Goal: Information Seeking & Learning: Learn about a topic

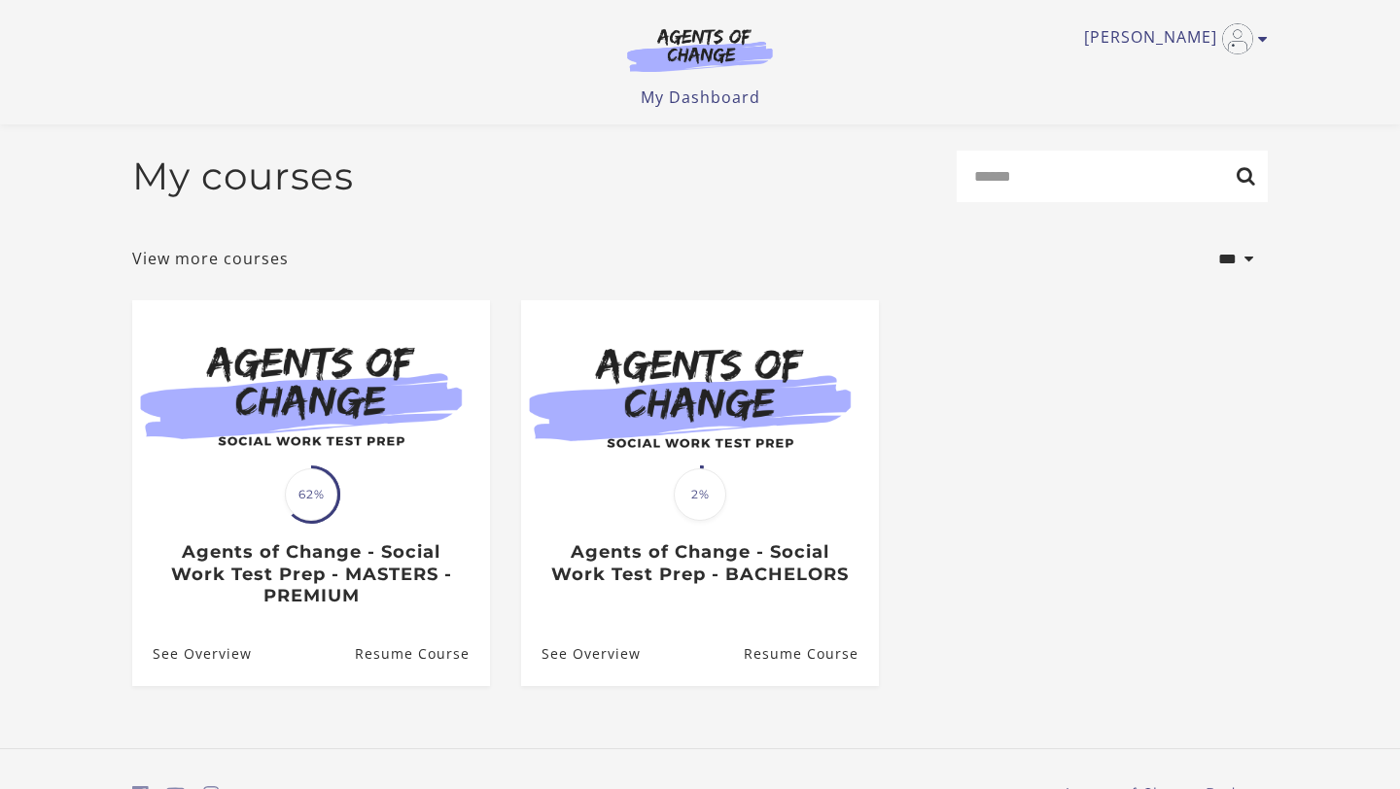
scroll to position [105, 0]
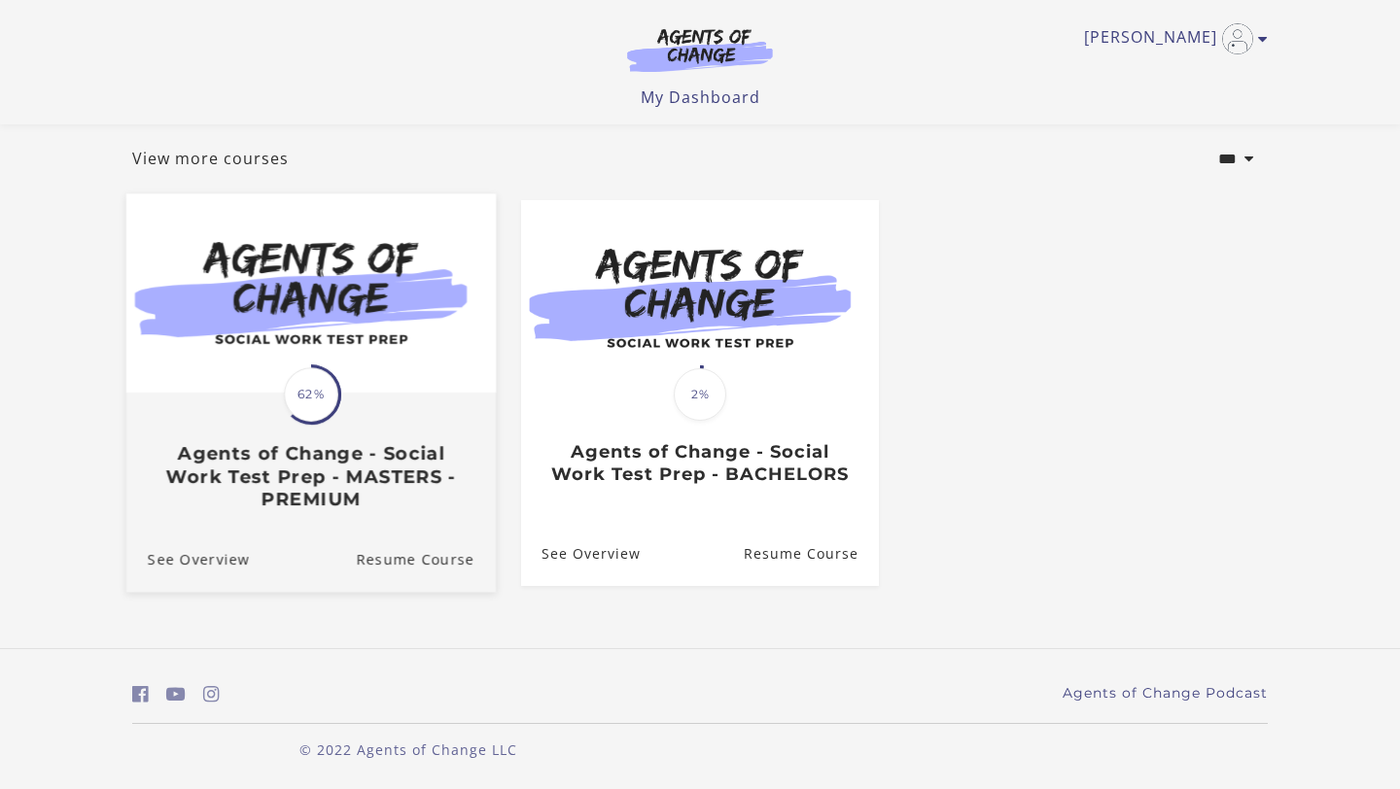
click at [295, 332] on img at bounding box center [310, 293] width 369 height 199
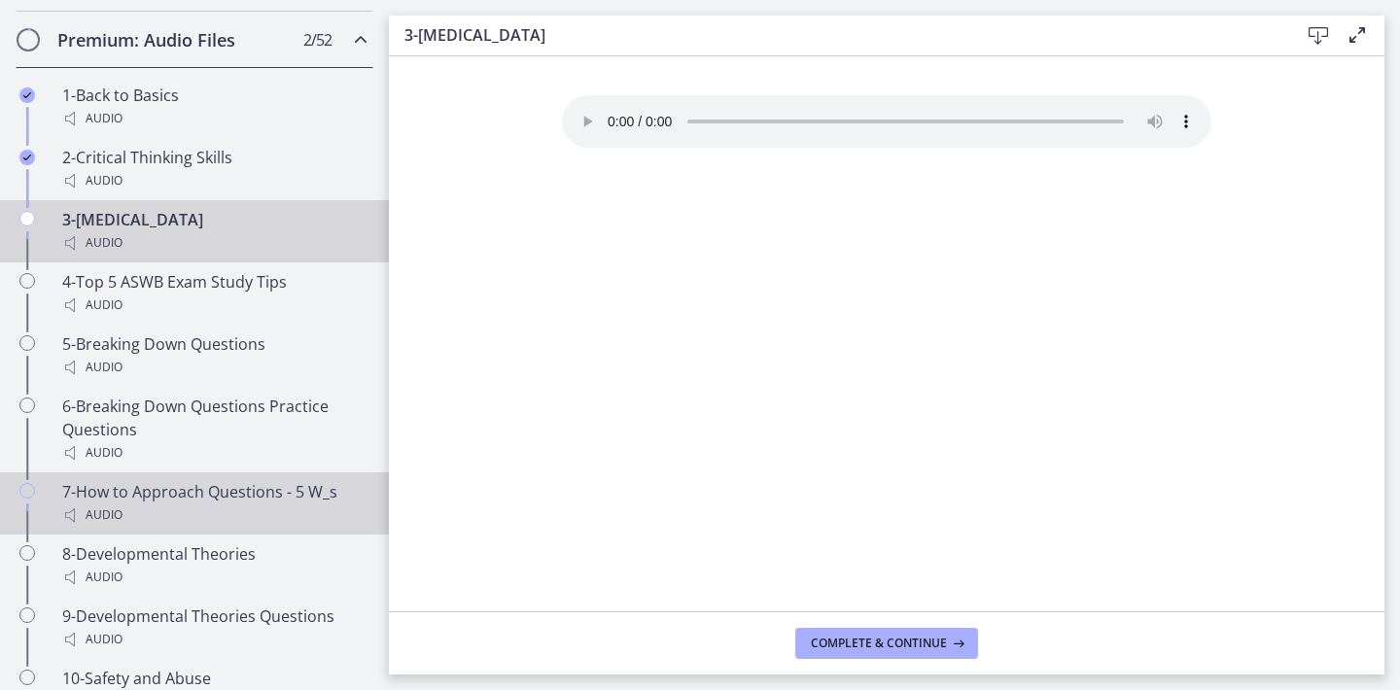
scroll to position [1230, 0]
